Goal: Task Accomplishment & Management: Manage account settings

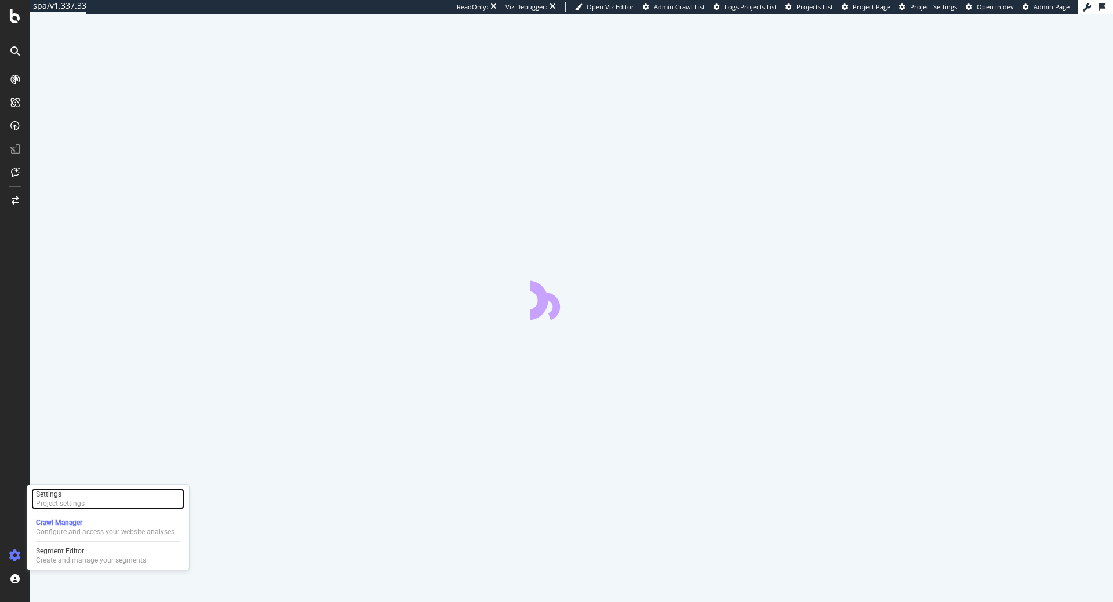
click at [86, 497] on div "Settings Project settings" at bounding box center [107, 499] width 153 height 21
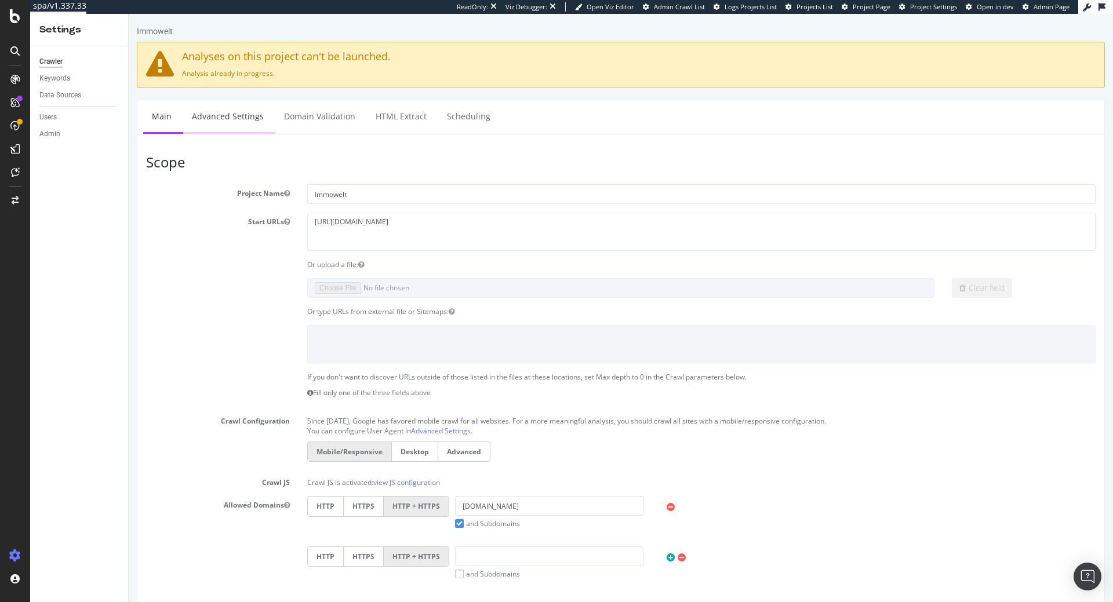
click at [245, 115] on link "Advanced Settings" at bounding box center [227, 116] width 89 height 32
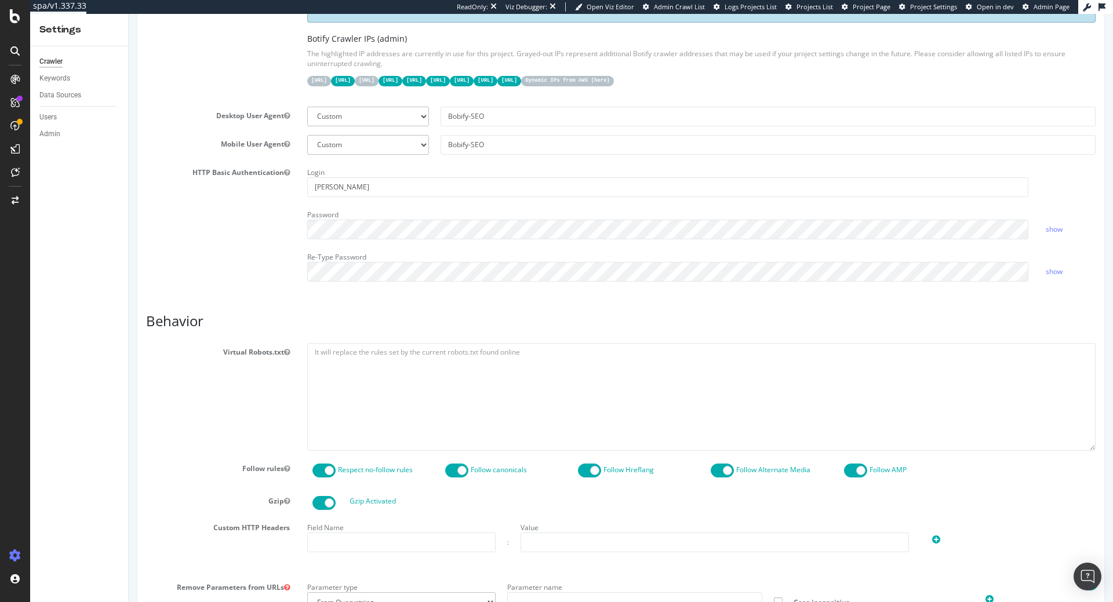
scroll to position [355, 0]
click at [347, 193] on input "[PERSON_NAME]" at bounding box center [667, 186] width 721 height 20
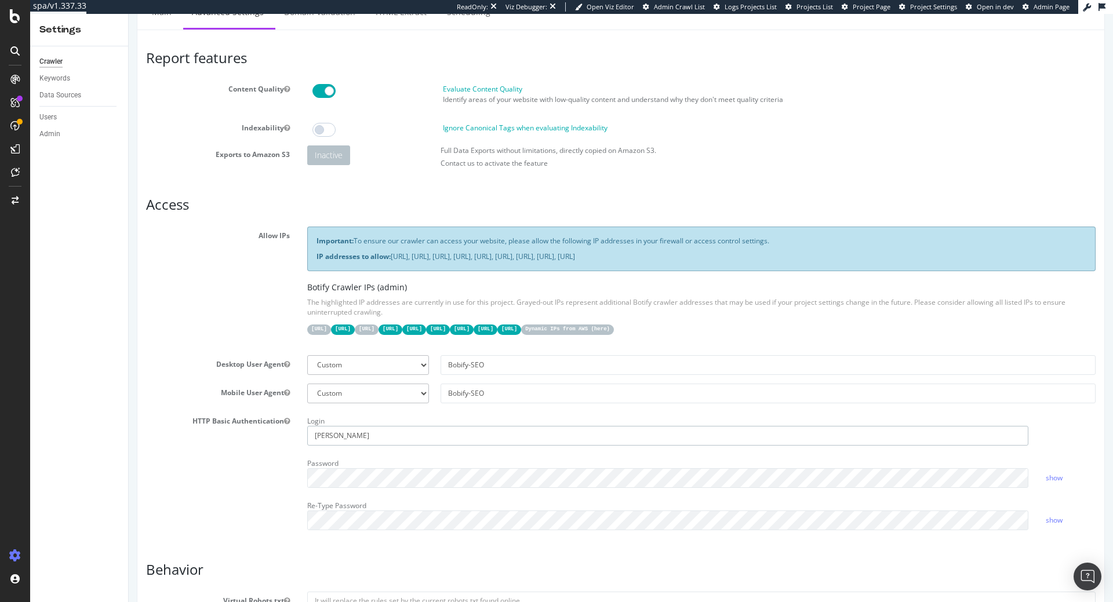
scroll to position [177, 0]
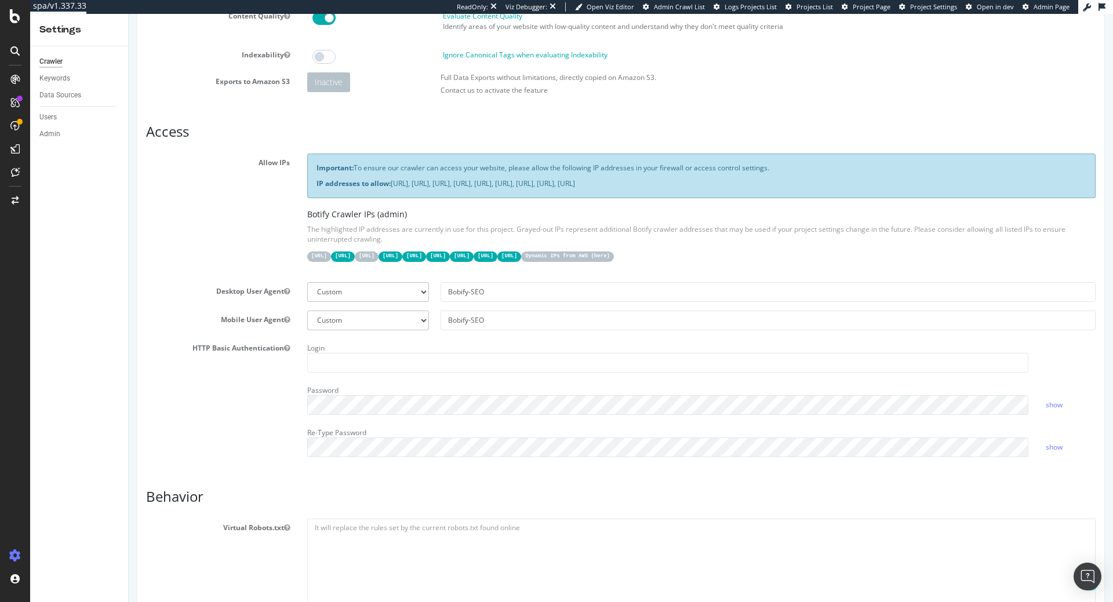
click at [255, 410] on div "HTTP Basic Authentication Login Password show Re-Type Password show" at bounding box center [620, 402] width 967 height 127
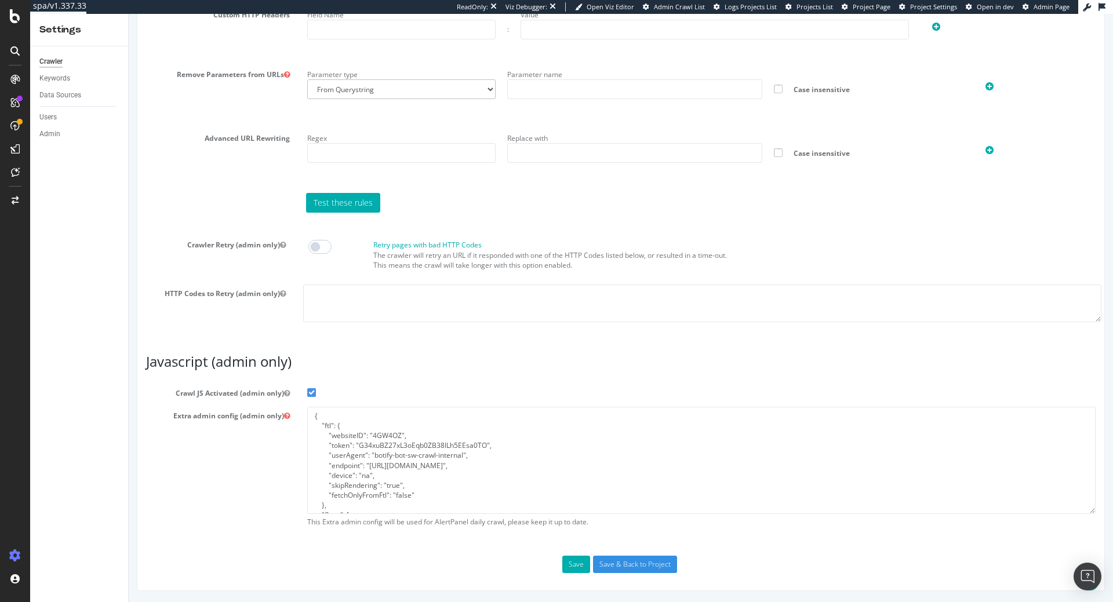
scroll to position [59, 0]
click at [580, 565] on button "Save" at bounding box center [576, 564] width 28 height 17
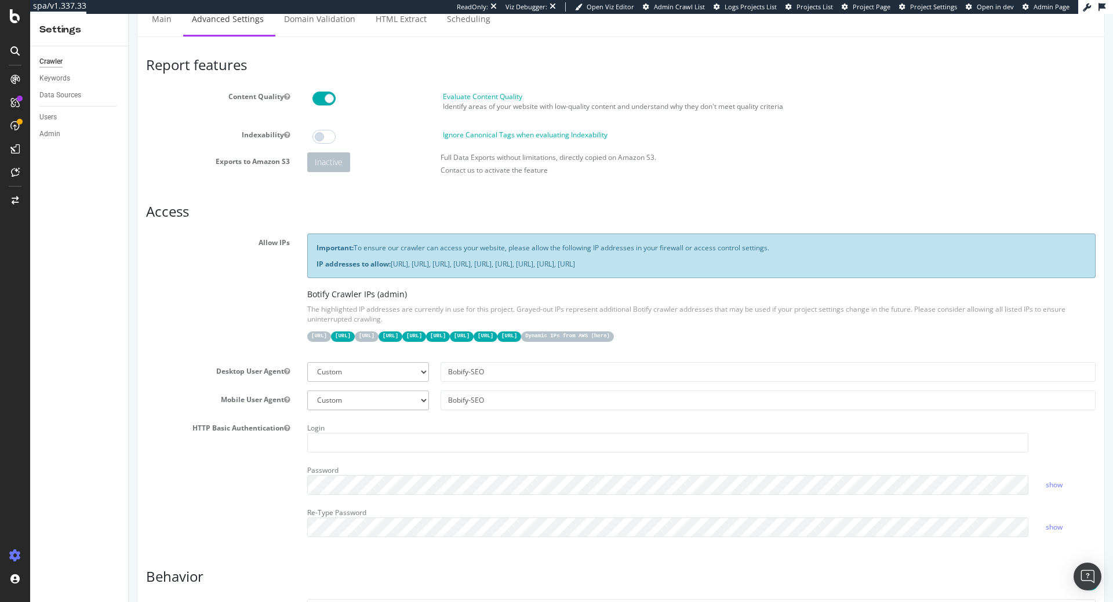
scroll to position [0, 0]
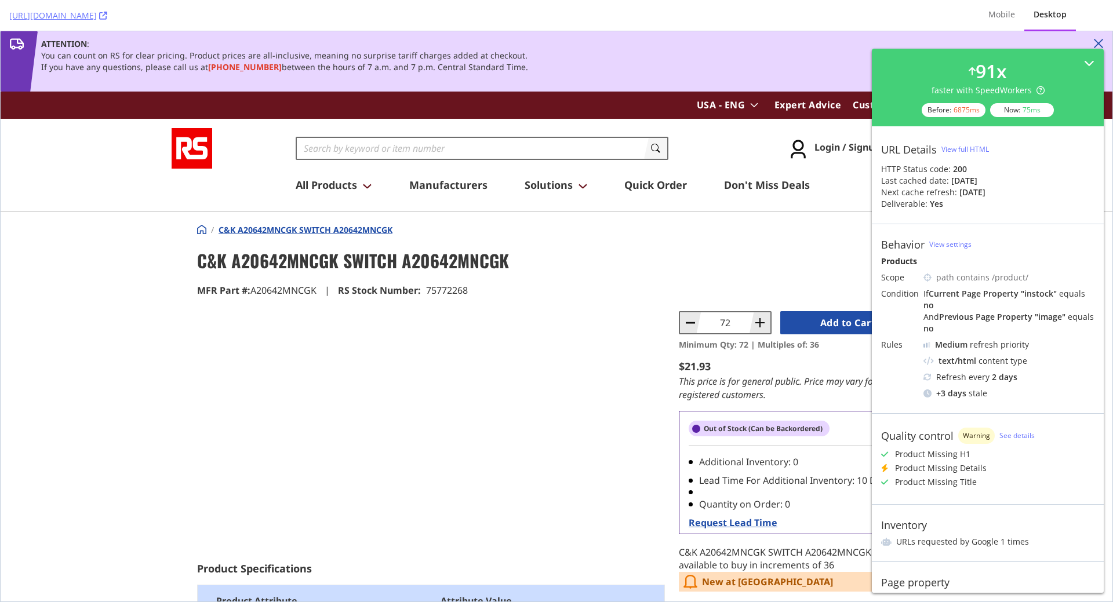
click at [423, 401] on div at bounding box center [431, 427] width 468 height 232
click at [398, 401] on div at bounding box center [431, 427] width 468 height 232
